Goal: Task Accomplishment & Management: Complete application form

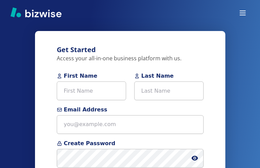
type input "euNyajAvQJa"
type input "zrZXTsBs"
type input "[EMAIL_ADDRESS][DOMAIN_NAME]"
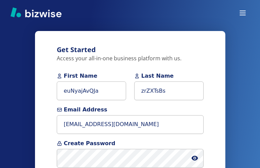
type input "[PHONE_NUMBER]"
